Goal: Information Seeking & Learning: Find specific fact

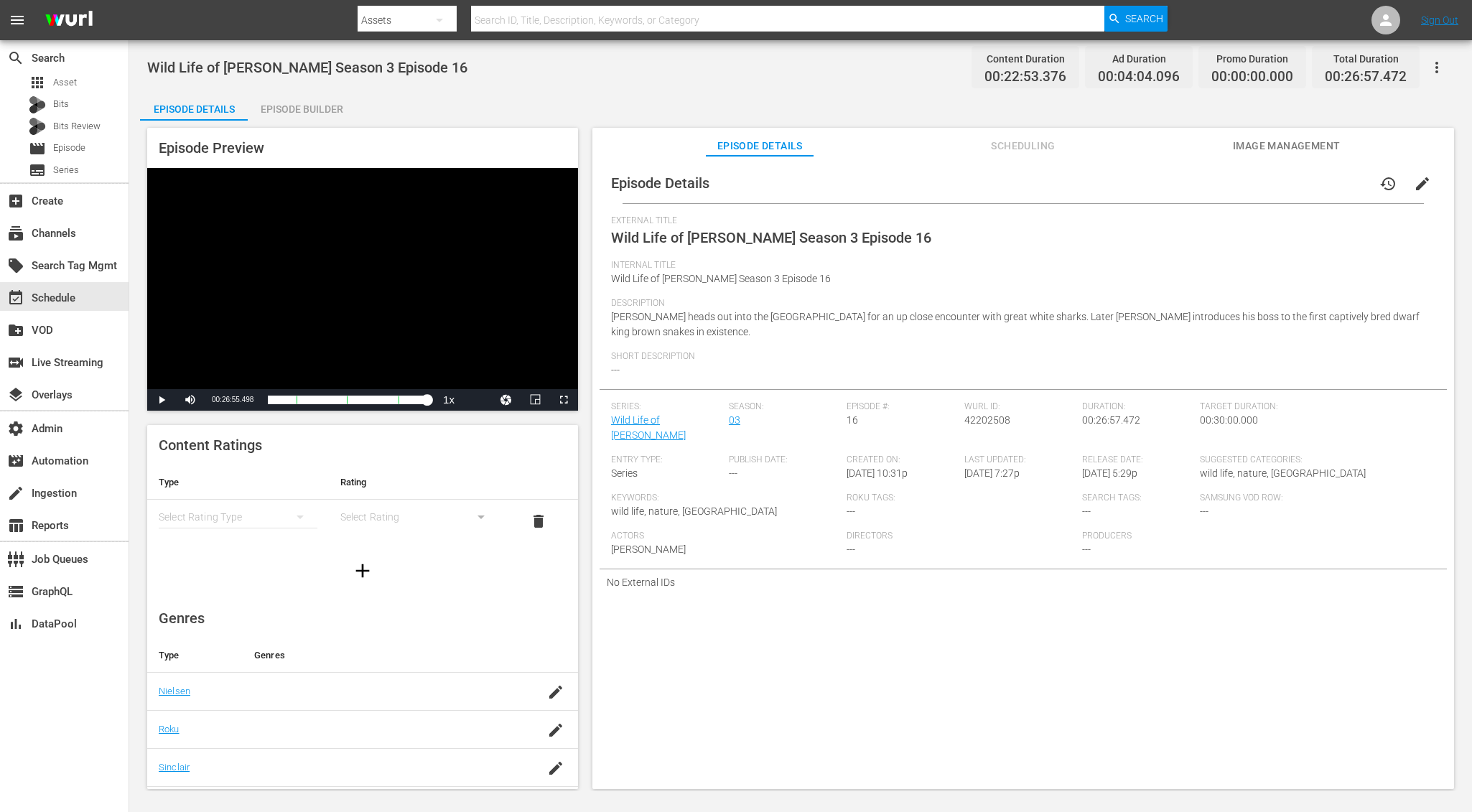
click at [663, 75] on div "Wild Life of Tim Faulkner Season 3 Episode 16 Content Duration 00:22:53.376 Ad …" at bounding box center [800, 66] width 1307 height 32
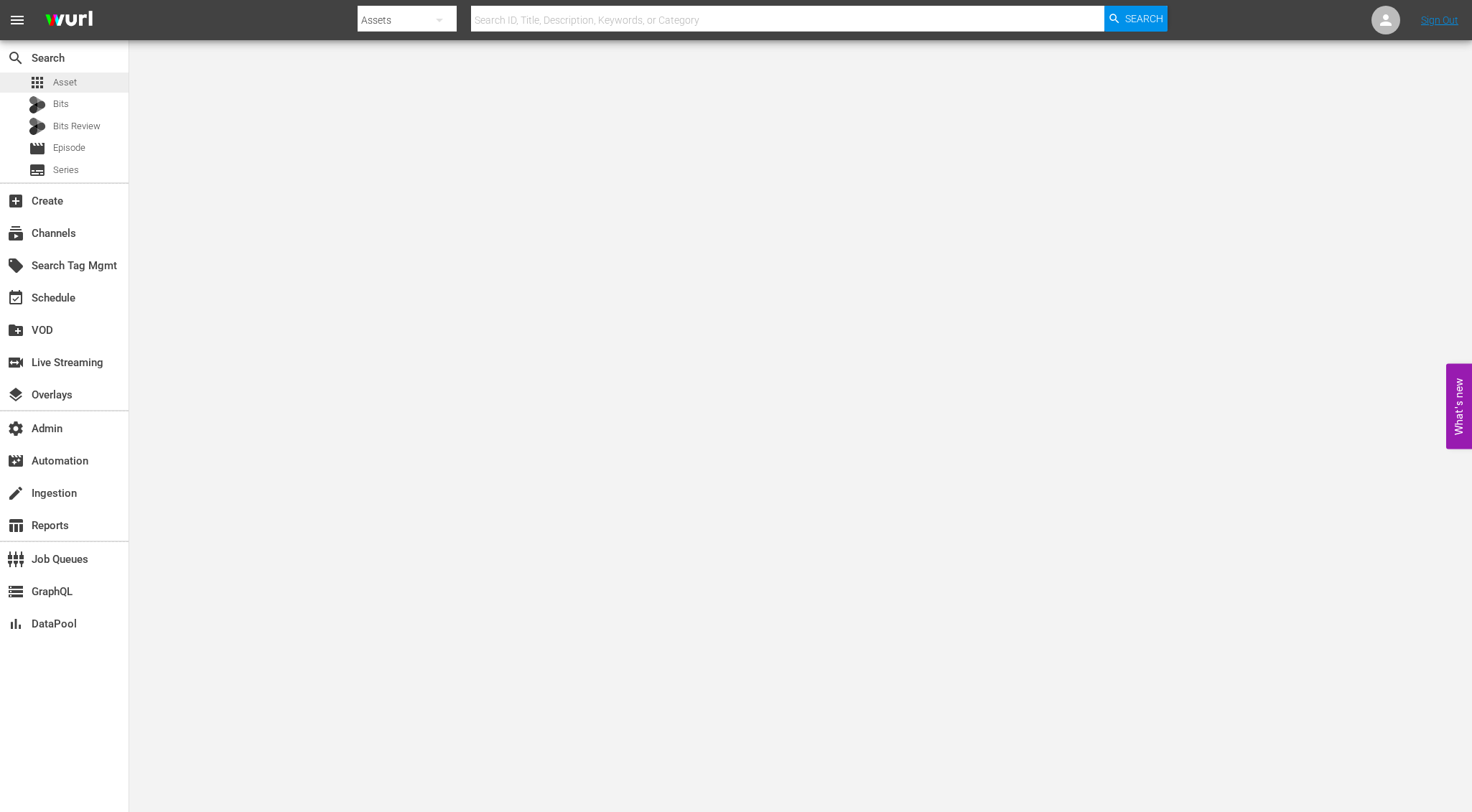
click at [87, 85] on div "apps Asset" at bounding box center [64, 82] width 129 height 21
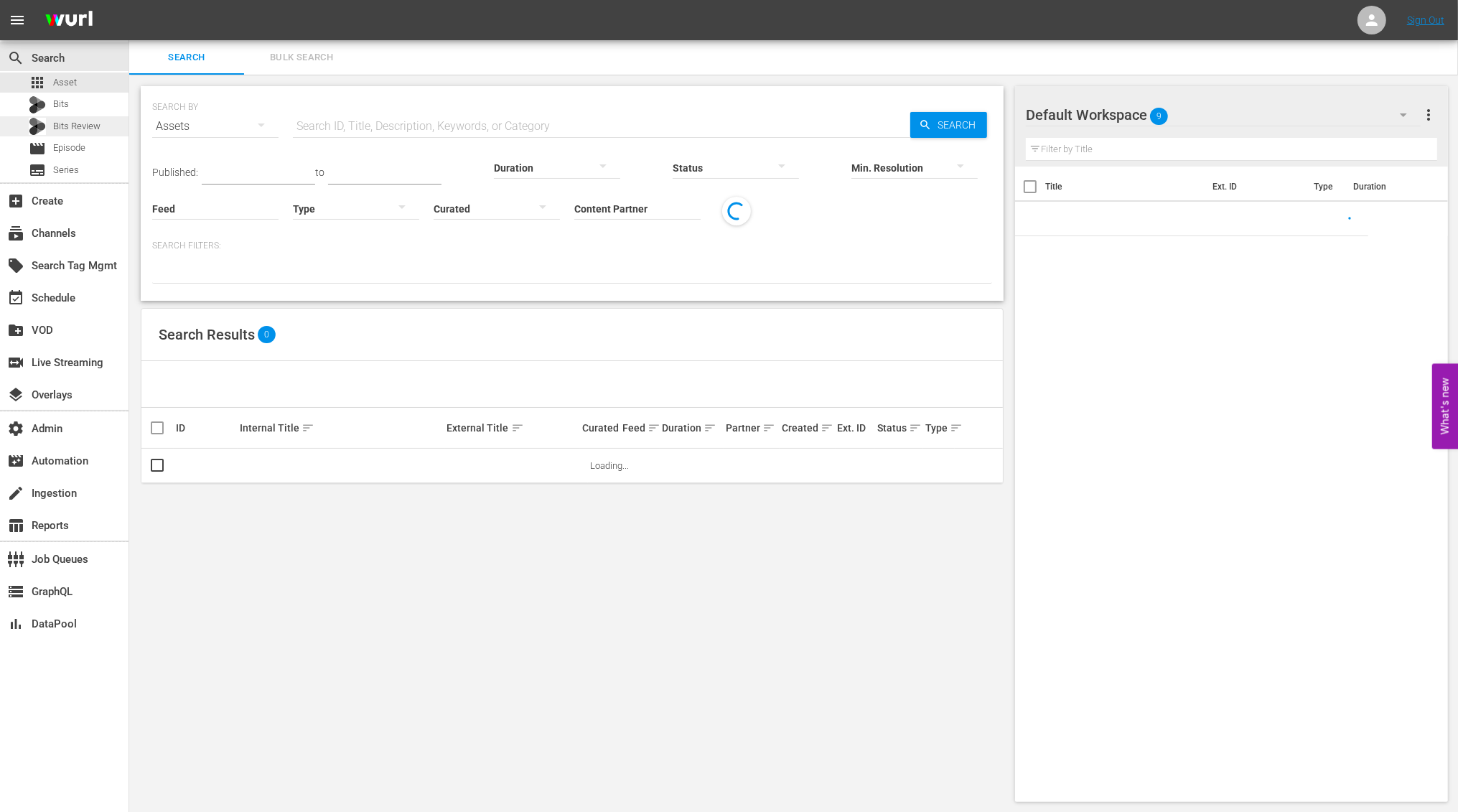
click at [69, 135] on div "Bits Review" at bounding box center [65, 126] width 72 height 21
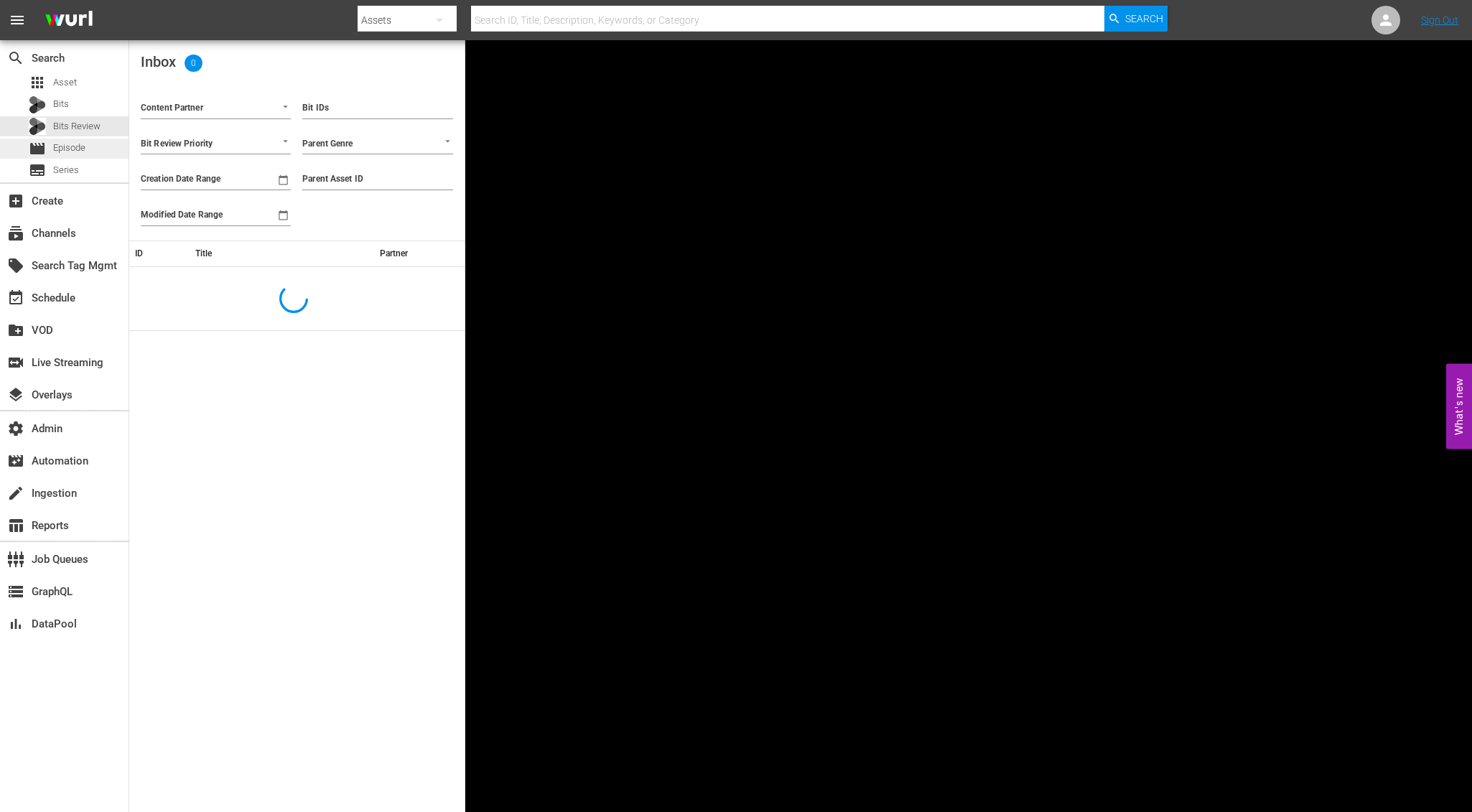
click at [65, 145] on span "Episode" at bounding box center [69, 148] width 32 height 15
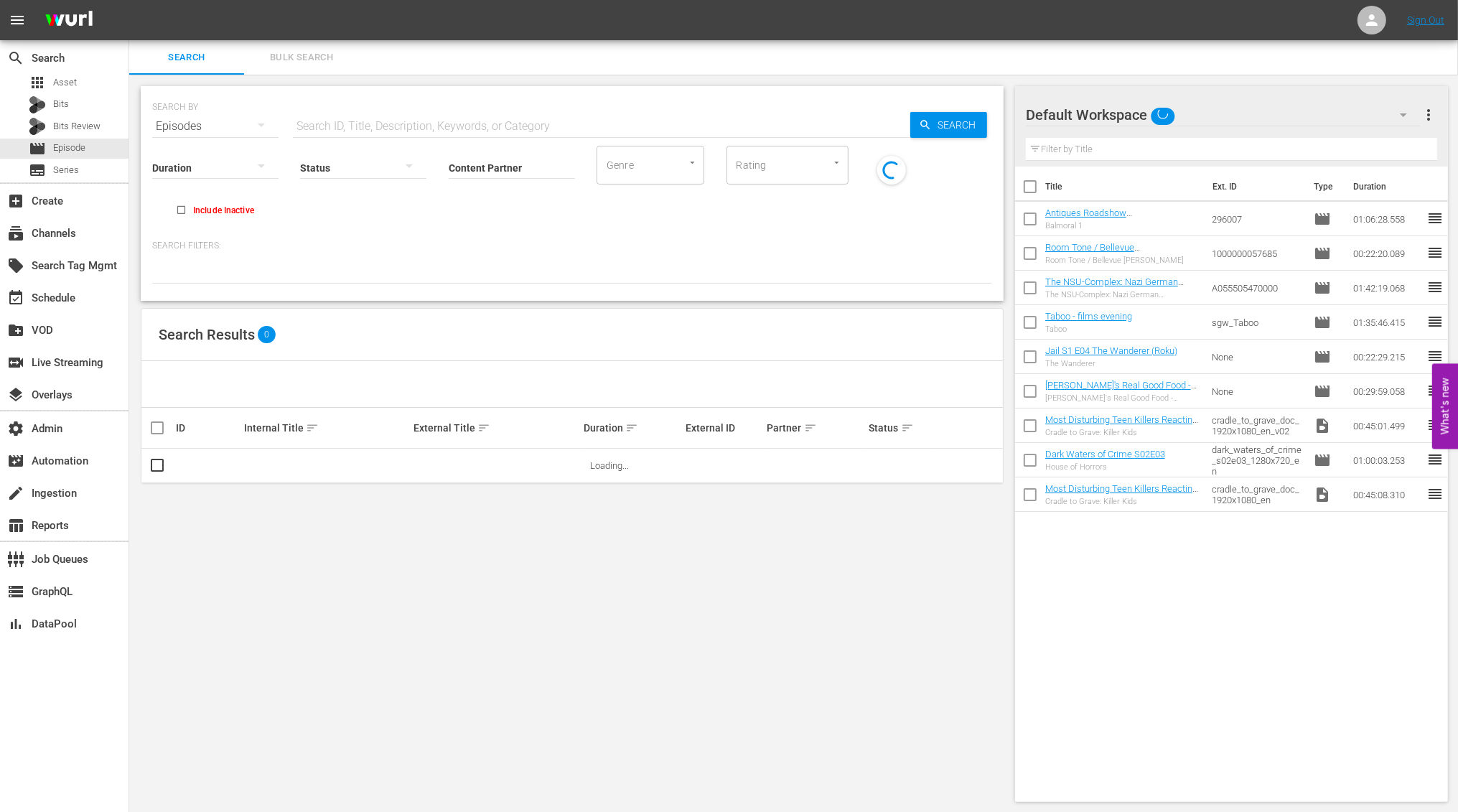
click at [360, 122] on input "text" at bounding box center [601, 126] width 618 height 34
type input "v"
paste input "Athletes Unlimited Pro Volleyball #5"
type input "Athletes Unlimited Pro Volleyball #5"
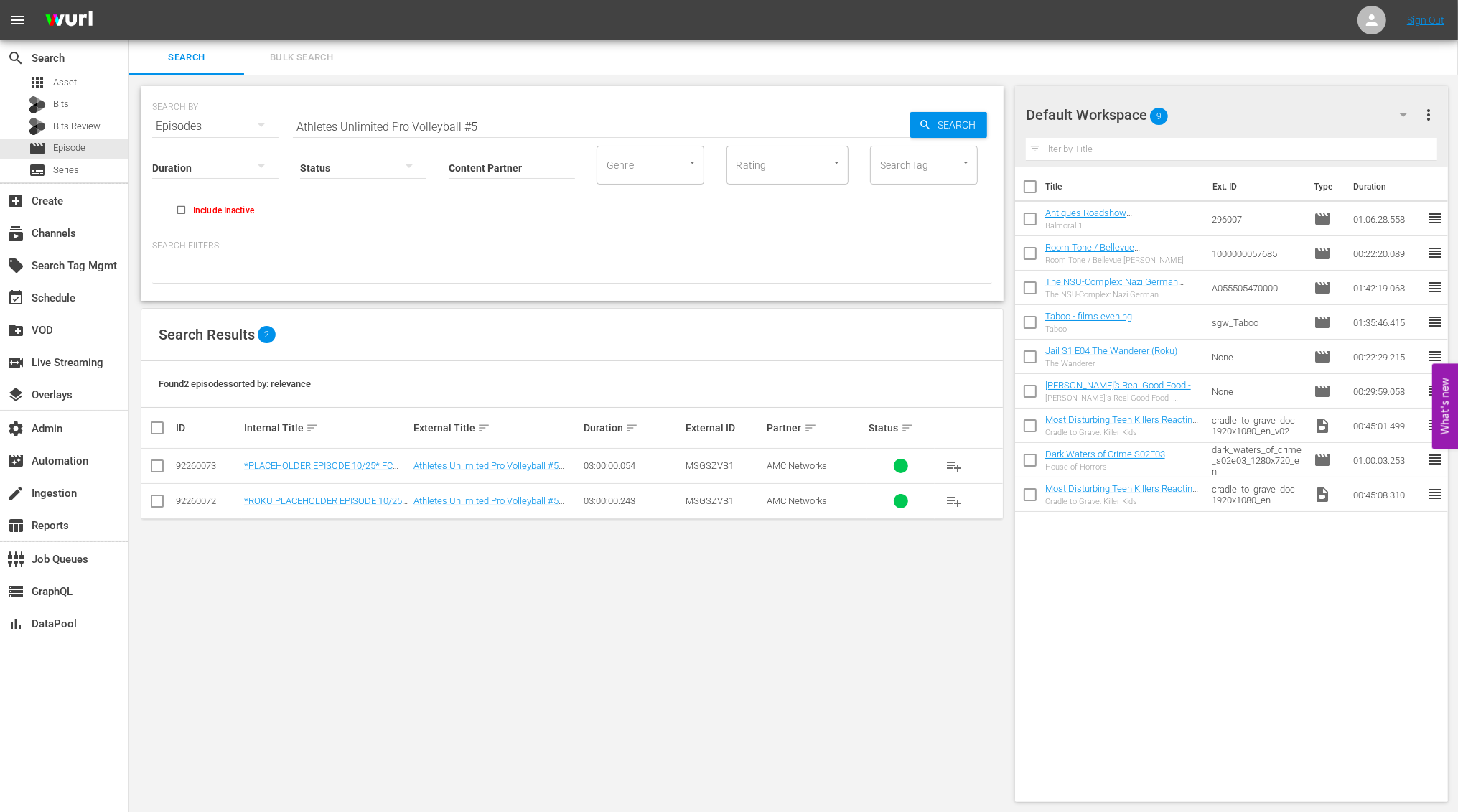
click at [313, 491] on td "*ROKU PLACEHOLDER EPISODE 10/25* Athletes Unlimited Pro Volleyball #5 Team Purp…" at bounding box center [327, 500] width 170 height 35
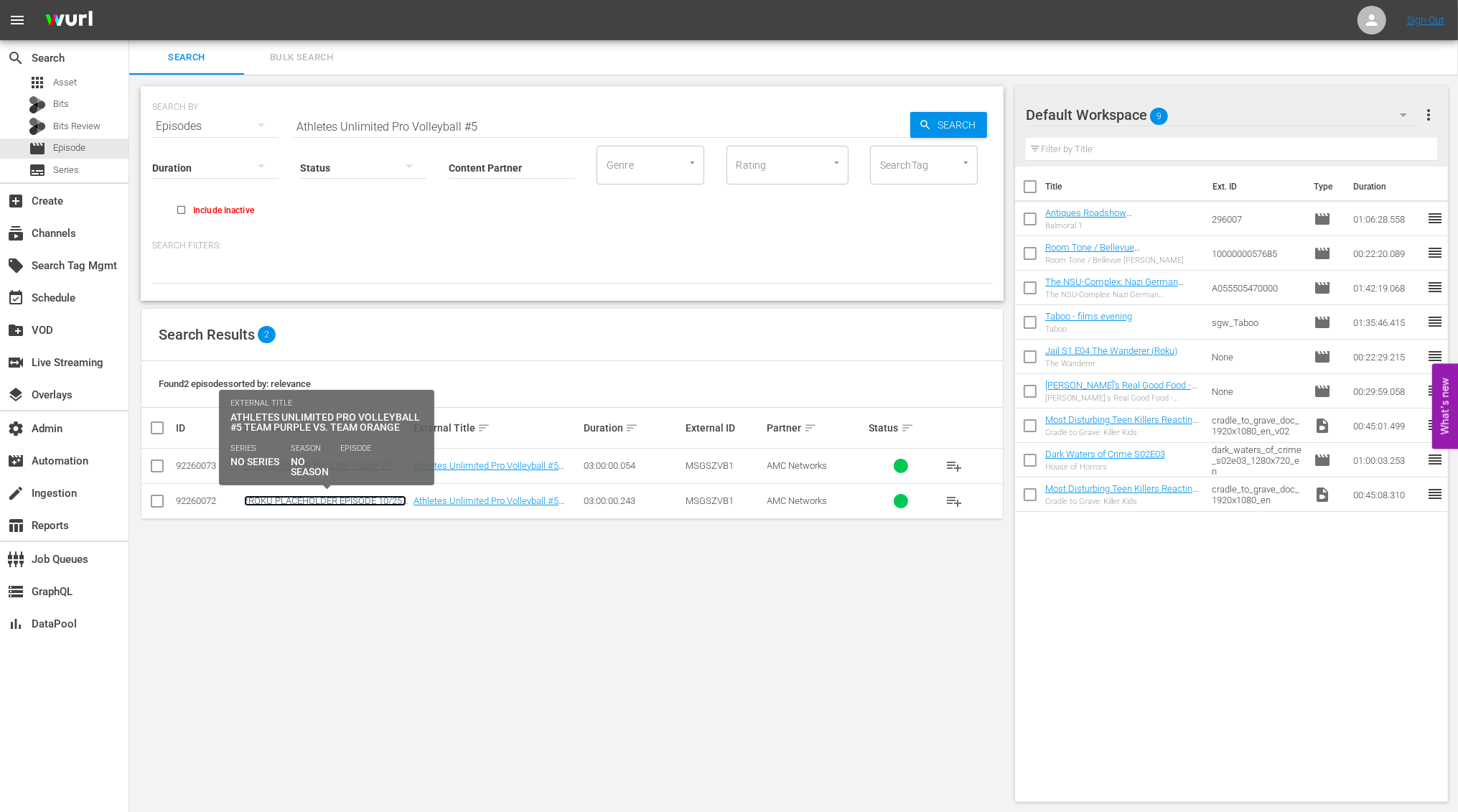
click at [323, 497] on link "*ROKU PLACEHOLDER EPISODE 10/25* Athletes Unlimited Pro Volleyball #5 Team Purp…" at bounding box center [326, 511] width 162 height 32
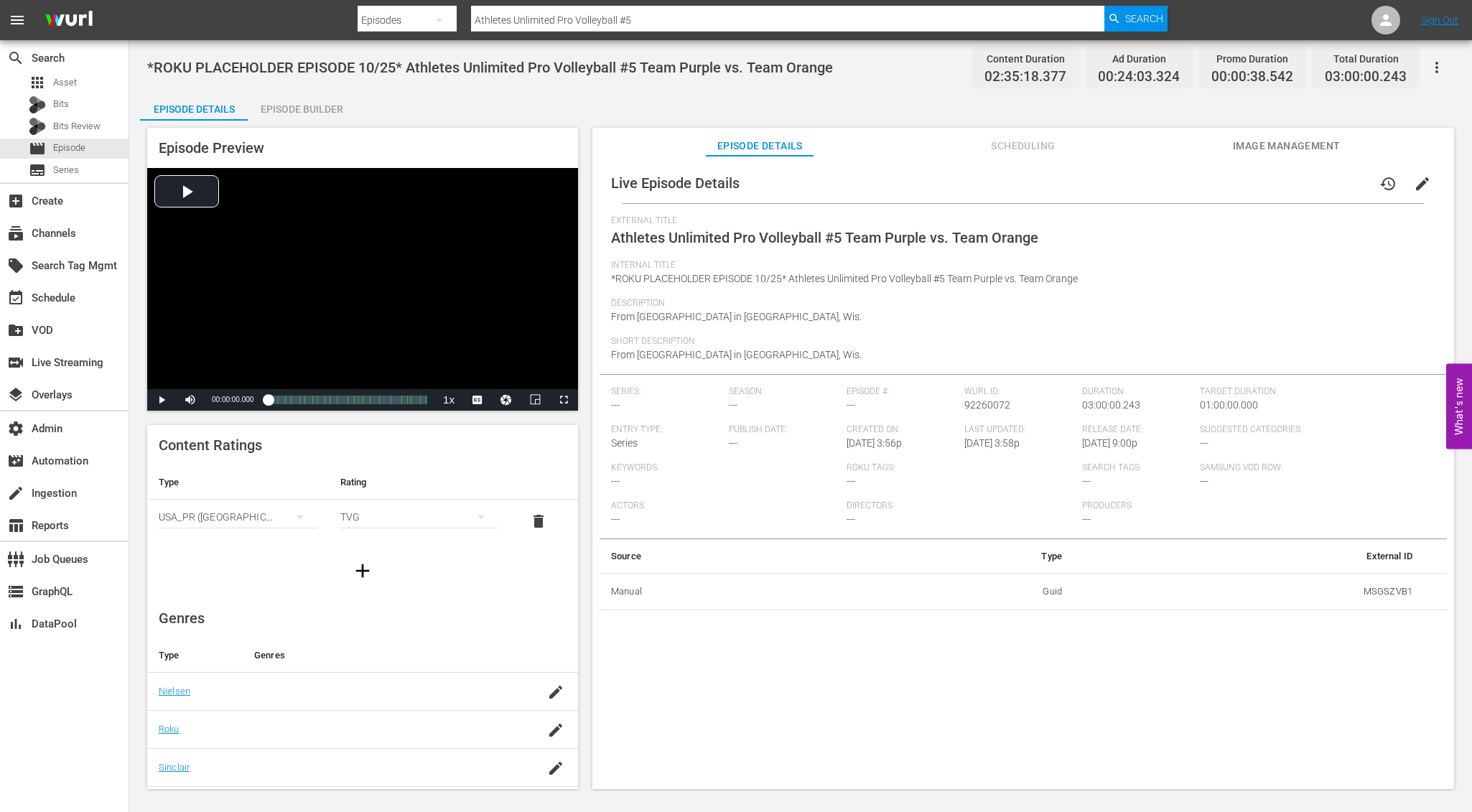
click at [683, 94] on div "Episode Details Episode Builder Episode Preview Video Player is loading. Play V…" at bounding box center [801, 446] width 1321 height 709
click at [1389, 584] on td "MSGSZVB1" at bounding box center [1248, 591] width 350 height 38
copy td "MSGSZVB1"
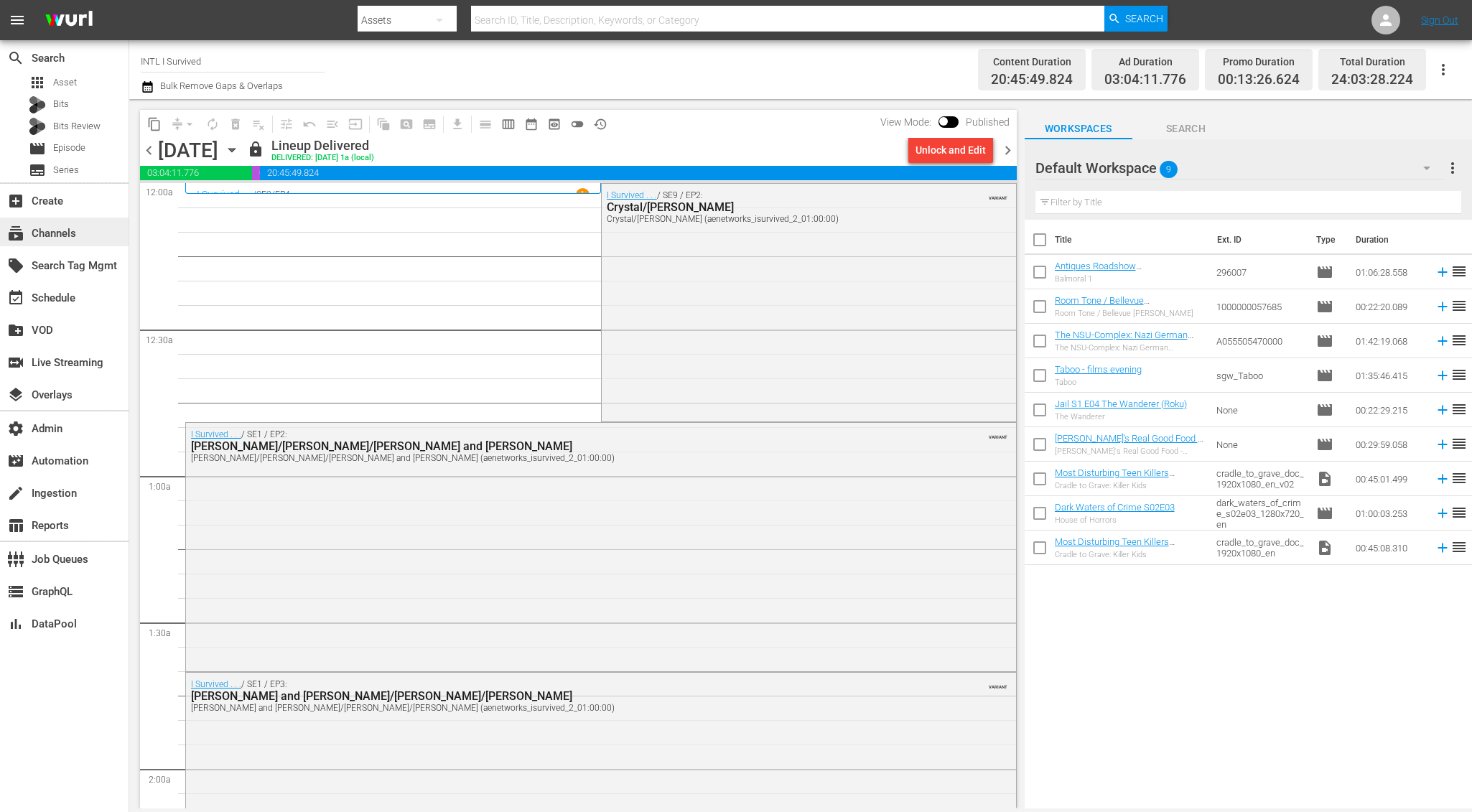
click at [69, 238] on div "subscriptions Channels" at bounding box center [40, 231] width 80 height 13
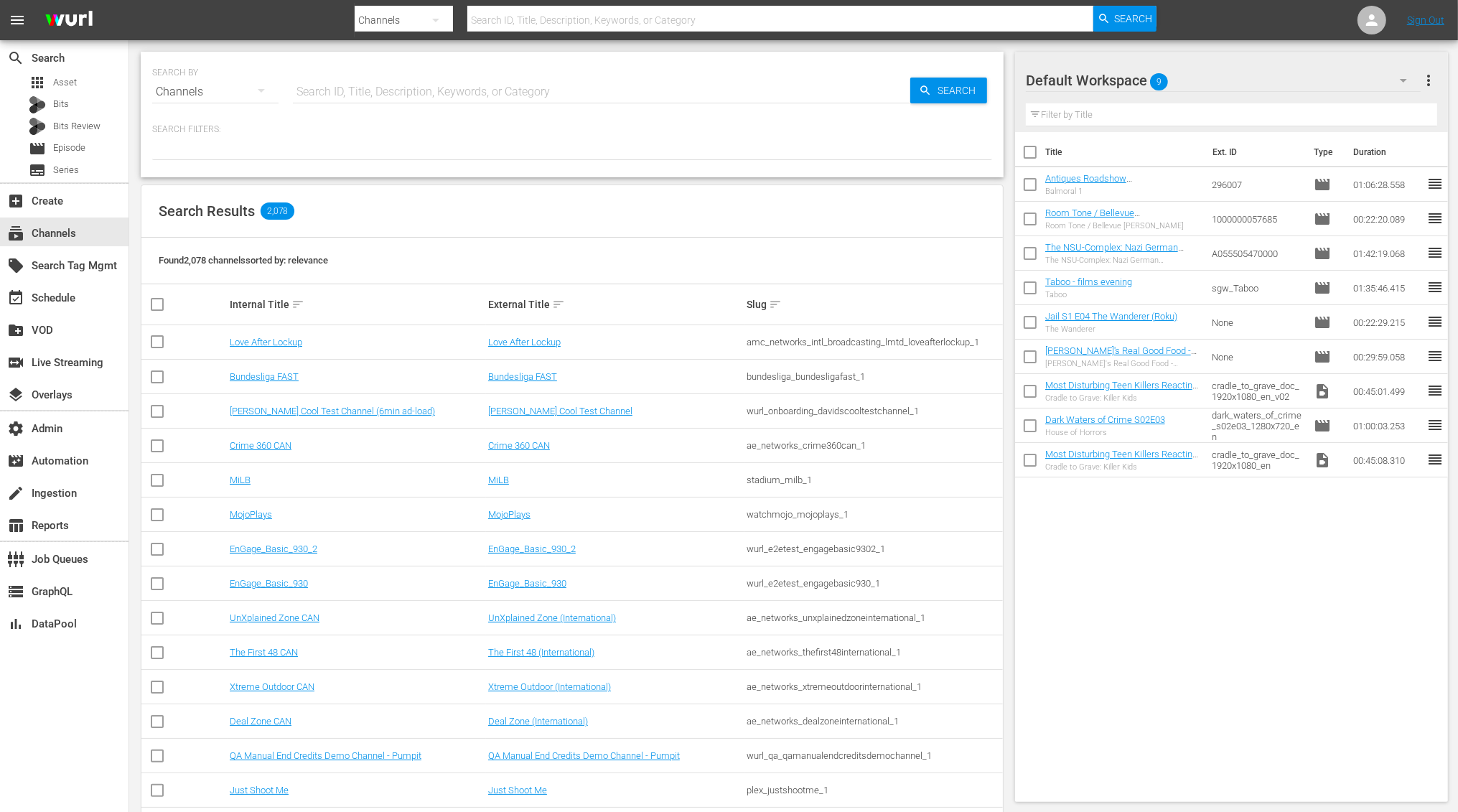
click at [370, 101] on input "text" at bounding box center [601, 92] width 618 height 34
paste input "MSGSZVB1"
type input "MSGSZVB1"
click at [947, 97] on span "Search" at bounding box center [959, 91] width 55 height 26
type input "MSGSZVB1"
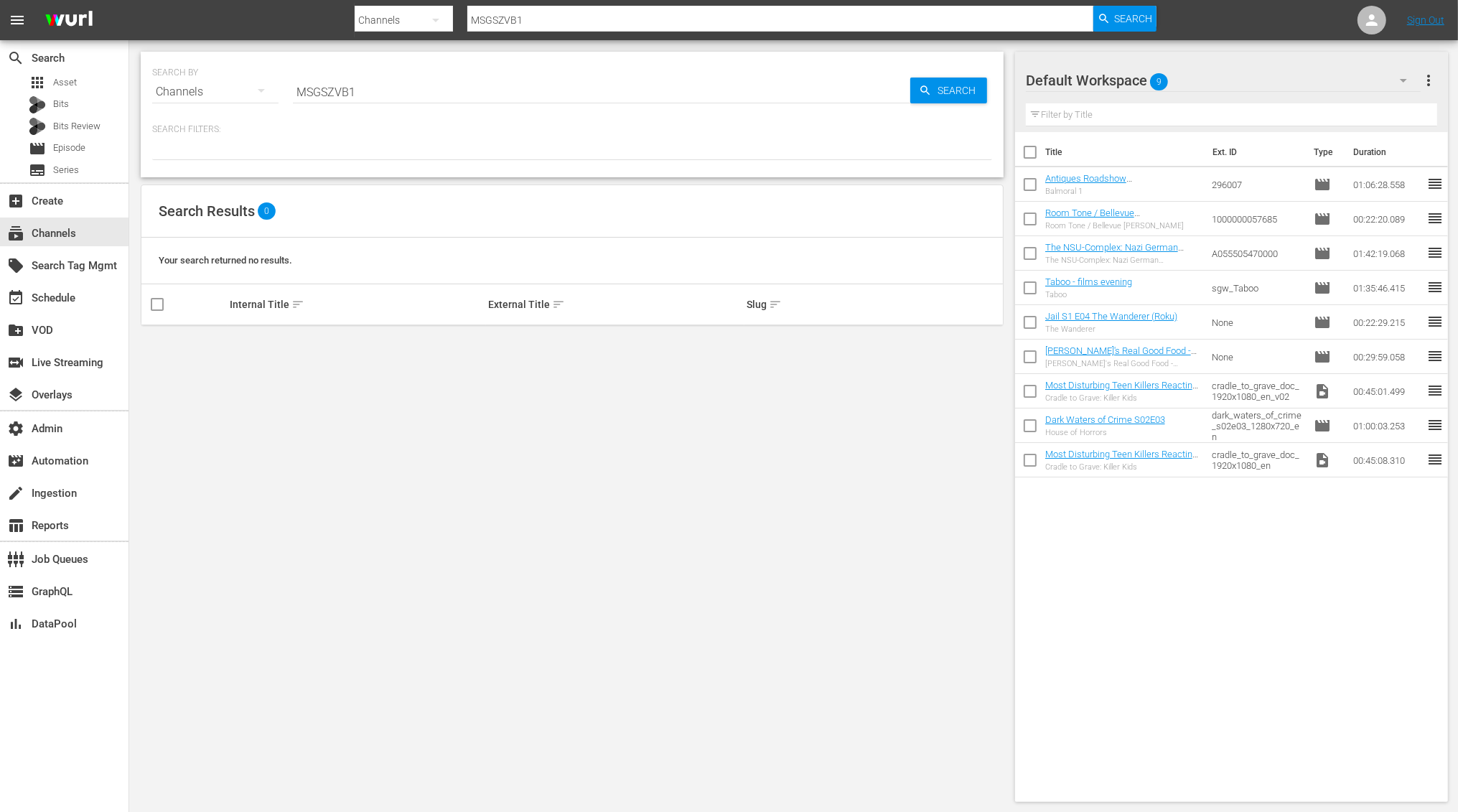
click at [368, 99] on input "MSGSZVB1" at bounding box center [601, 92] width 618 height 34
click at [747, 567] on div "SEARCH BY Search By Channels Search ID, Title, Description, Keywords, or Catego…" at bounding box center [573, 427] width 886 height 773
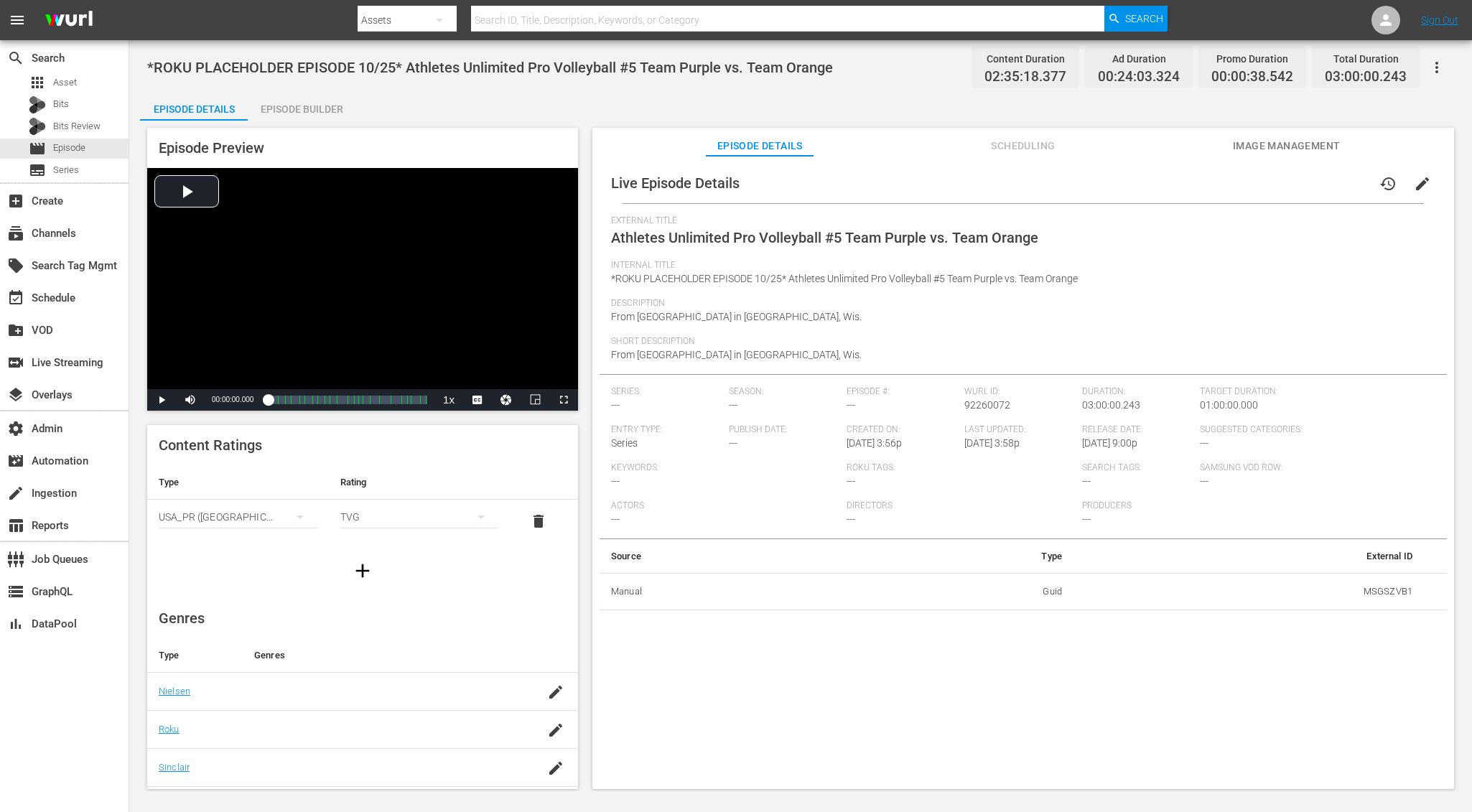
click at [595, 89] on div "*ROKU PLACEHOLDER EPISODE 10/25* Athletes Unlimited Pro Volleyball #5 Team Purp…" at bounding box center [801, 415] width 1342 height 750
